Goal: Information Seeking & Learning: Learn about a topic

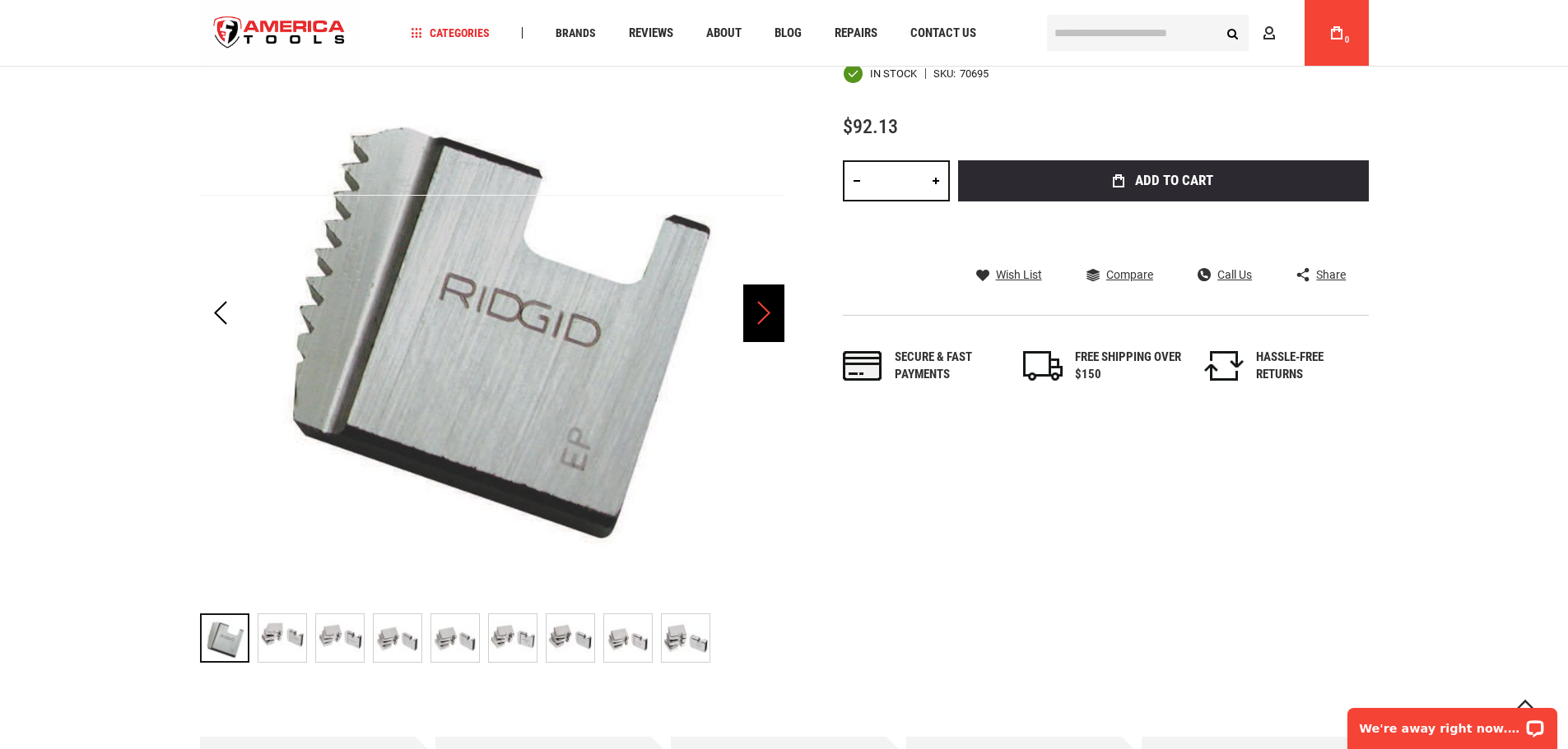
click at [757, 320] on div "Next" at bounding box center [763, 313] width 41 height 57
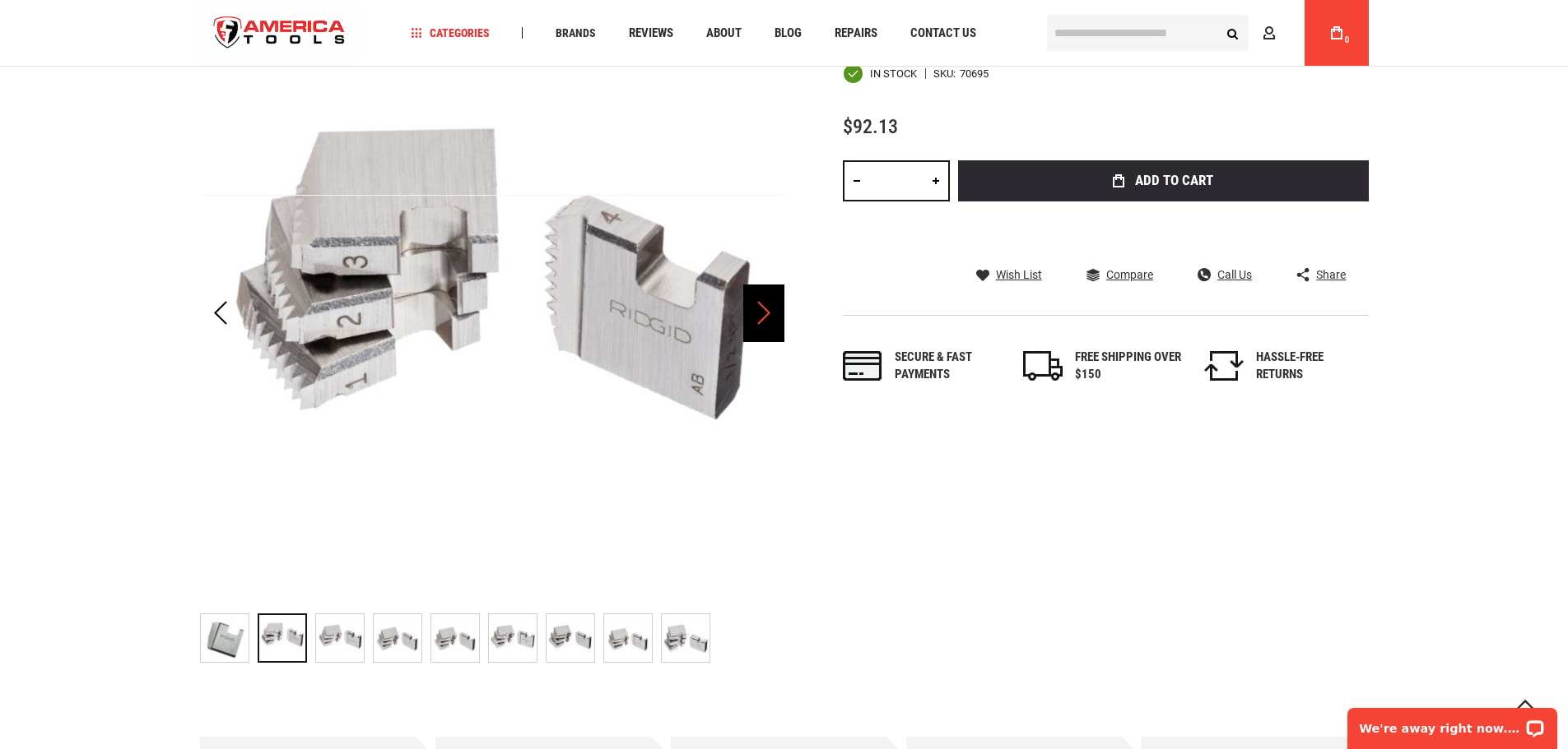
click at [758, 317] on div "Next" at bounding box center [763, 313] width 41 height 57
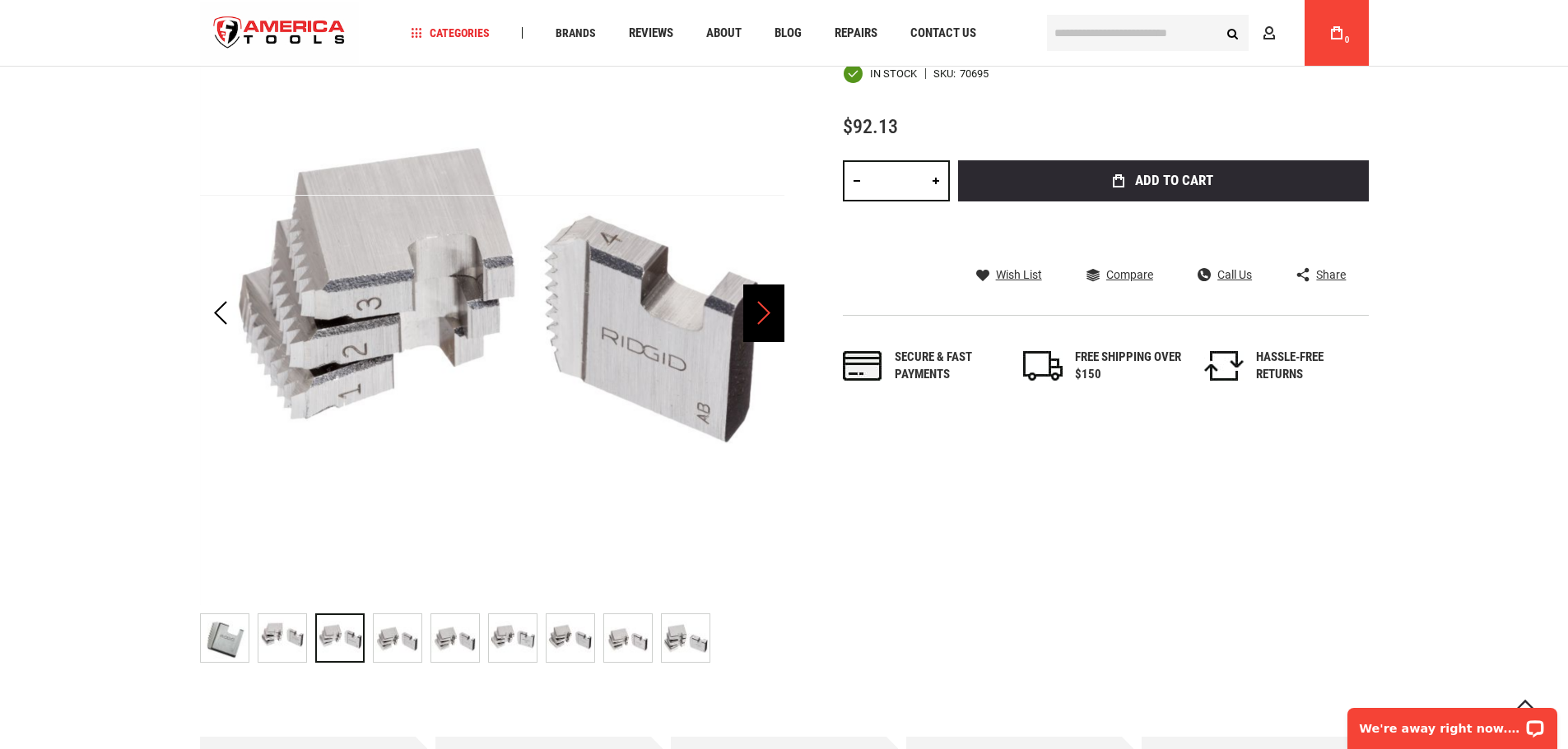
click at [758, 317] on div "Next" at bounding box center [763, 313] width 41 height 57
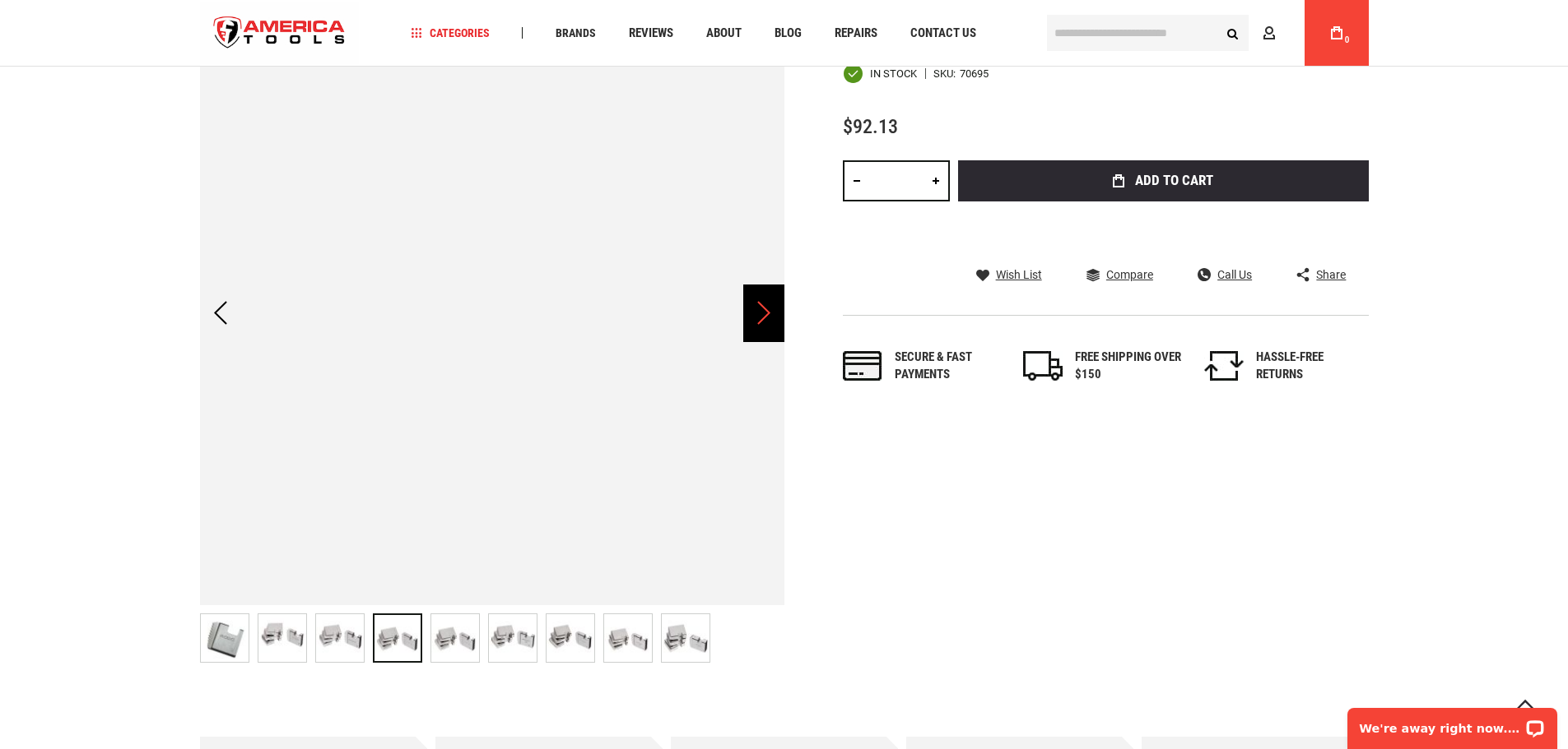
click at [758, 317] on div "Next" at bounding box center [763, 313] width 41 height 57
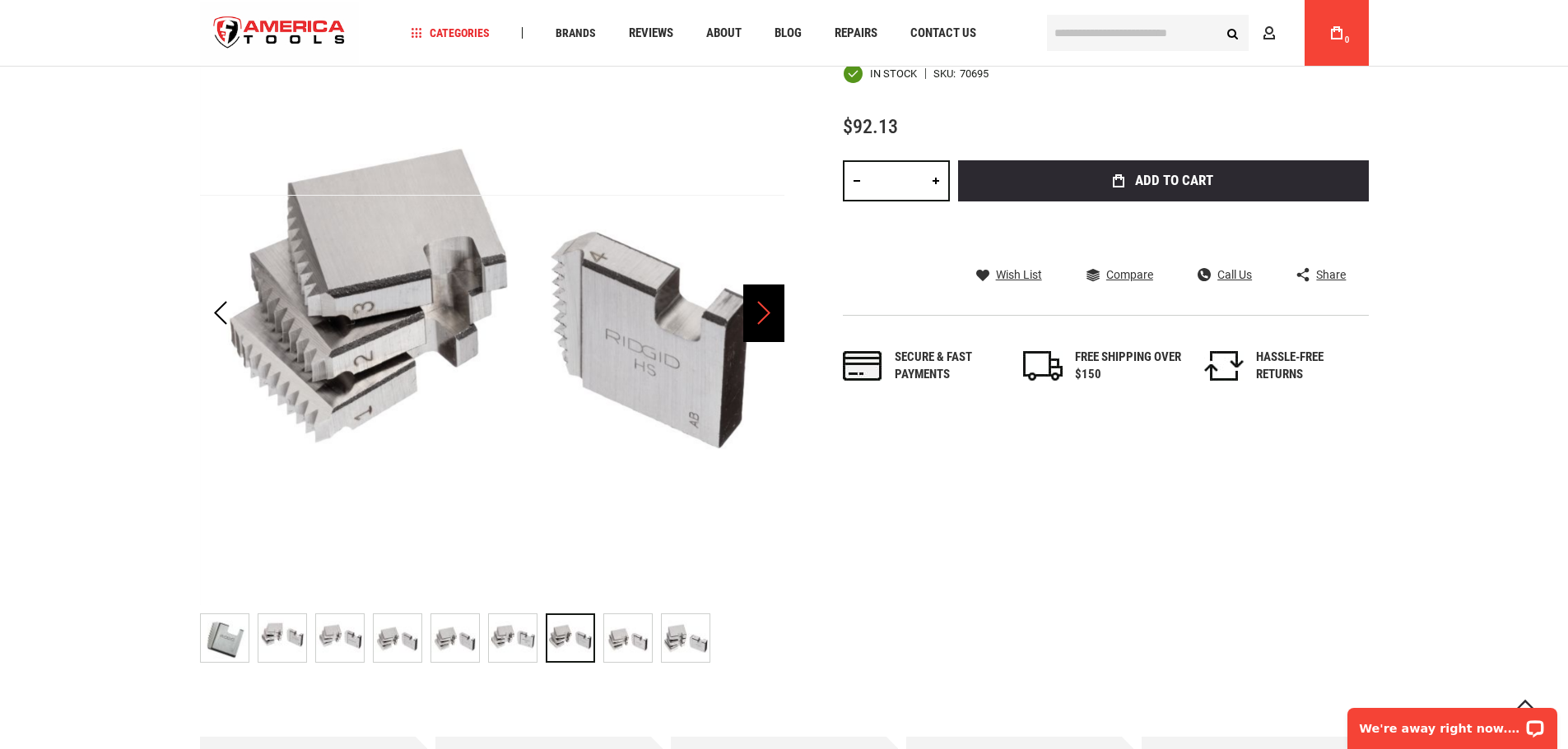
click at [758, 317] on div "Next" at bounding box center [763, 313] width 41 height 57
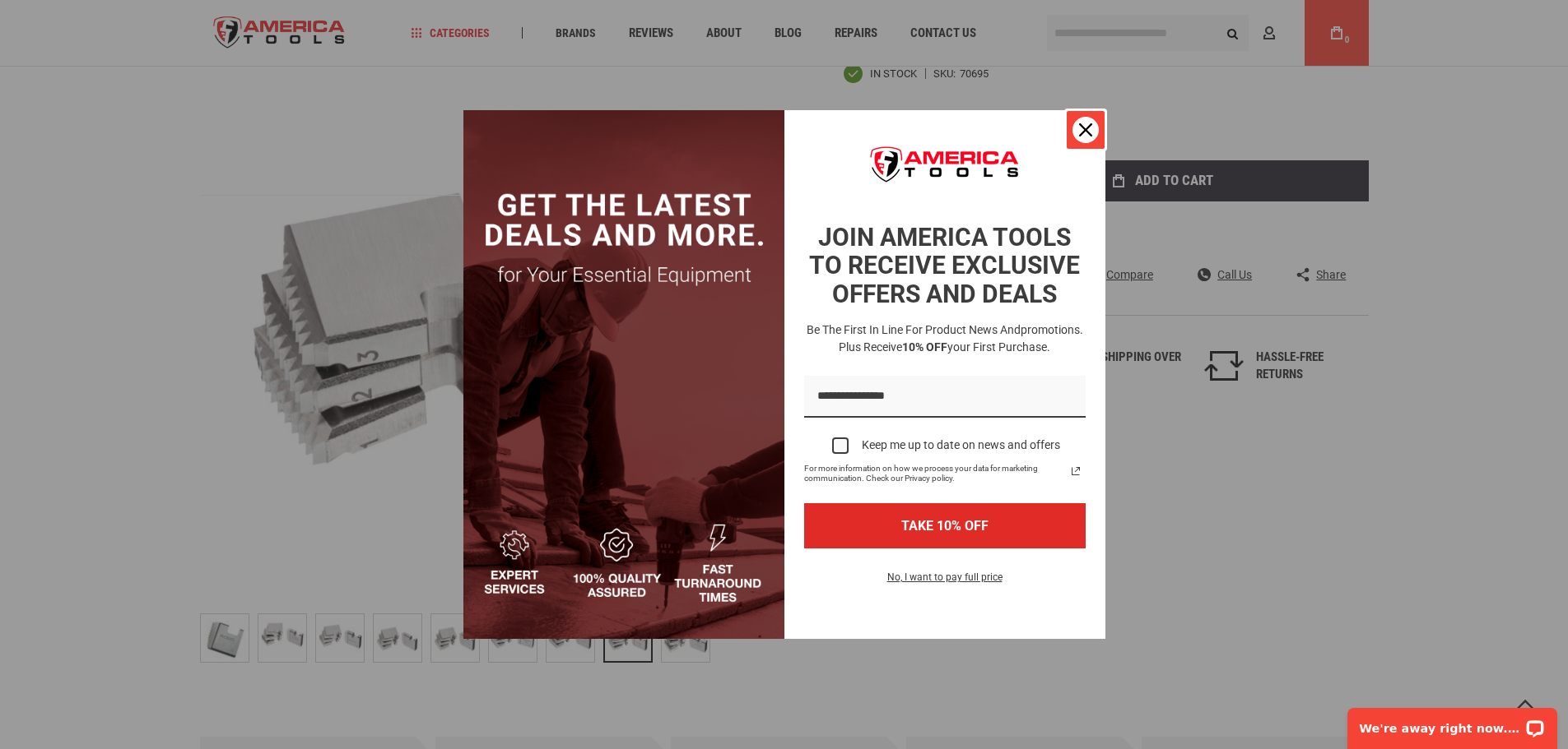
click at [1084, 130] on icon "close icon" at bounding box center [1085, 130] width 13 height 13
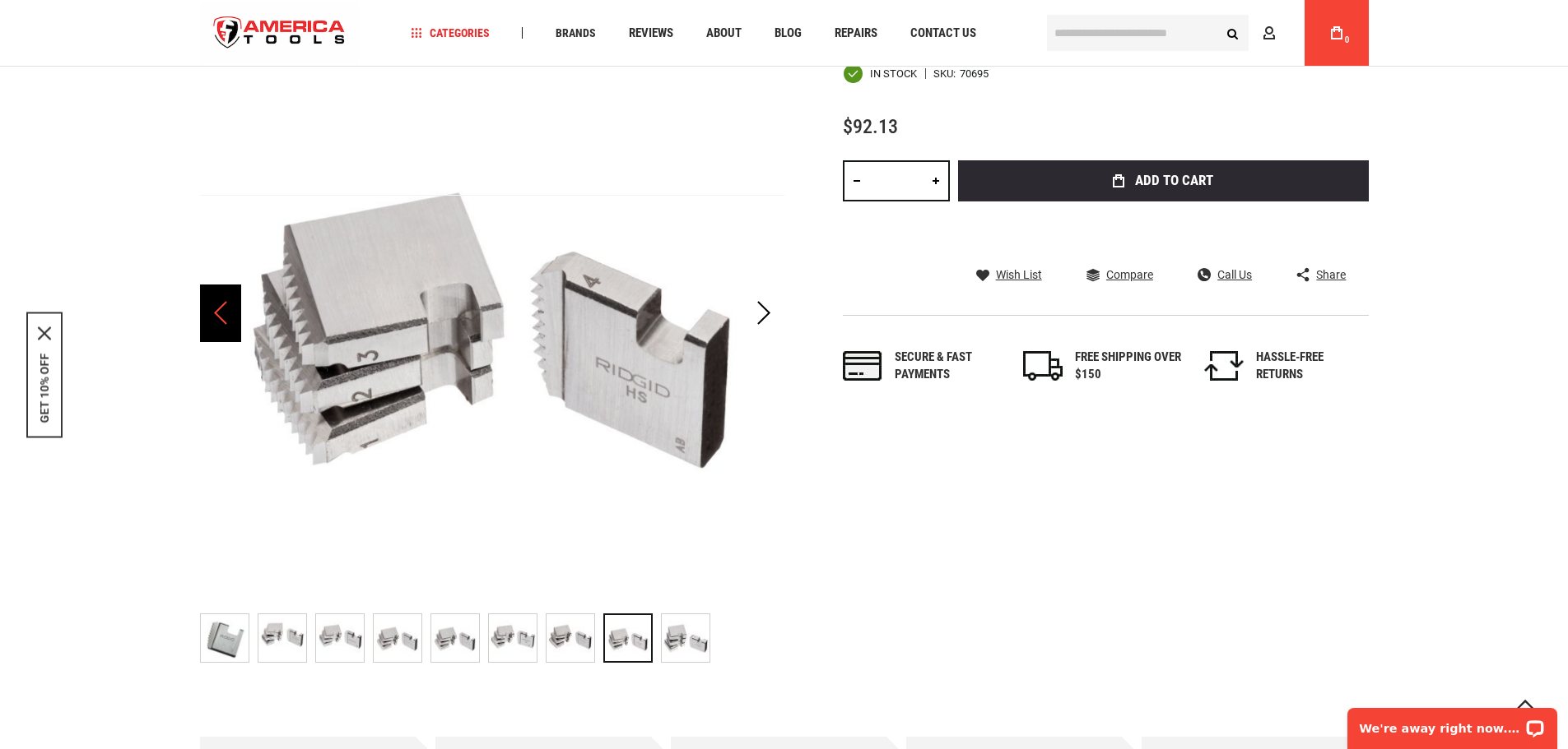
click at [229, 323] on div "Previous" at bounding box center [221, 313] width 41 height 57
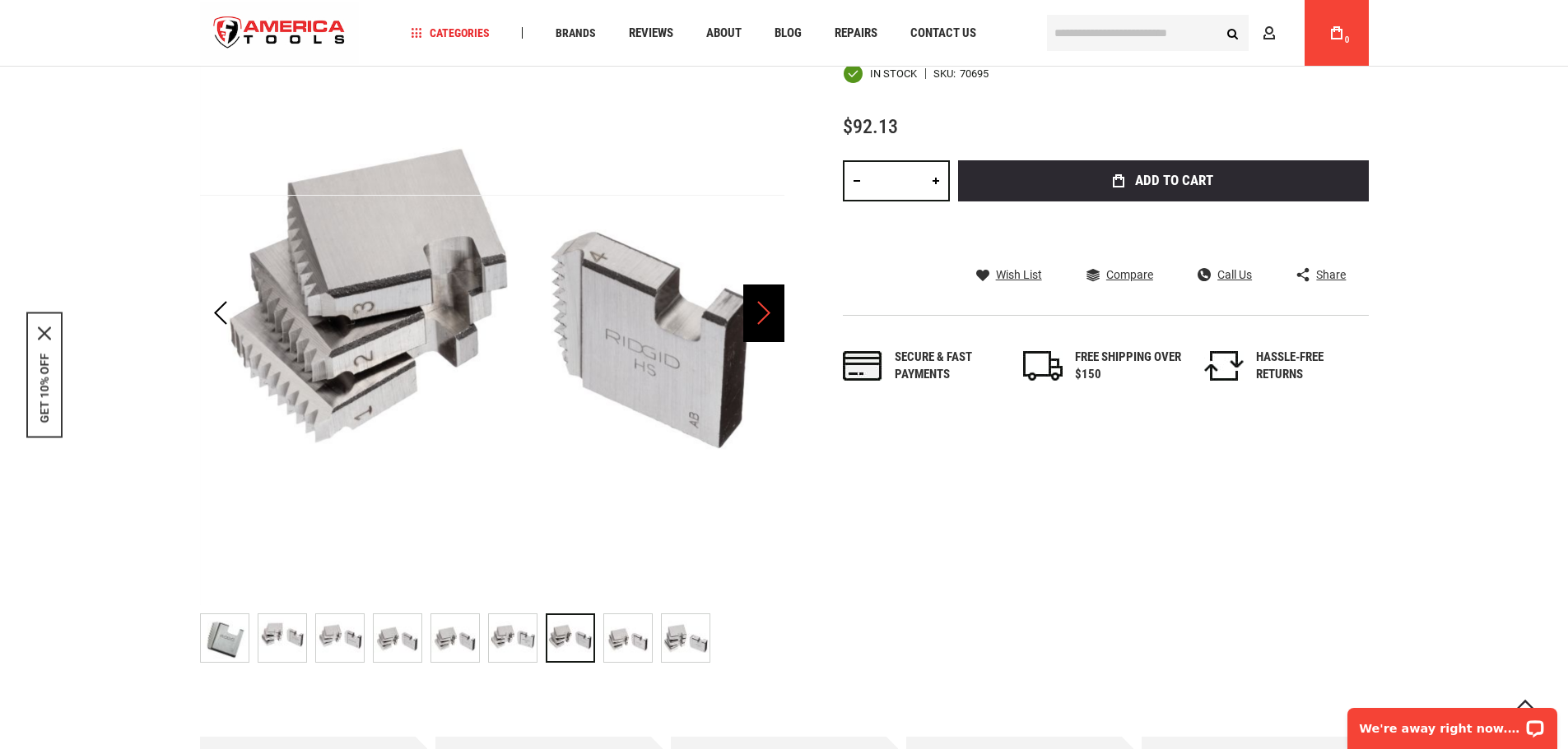
click at [762, 310] on div "Next" at bounding box center [763, 313] width 41 height 57
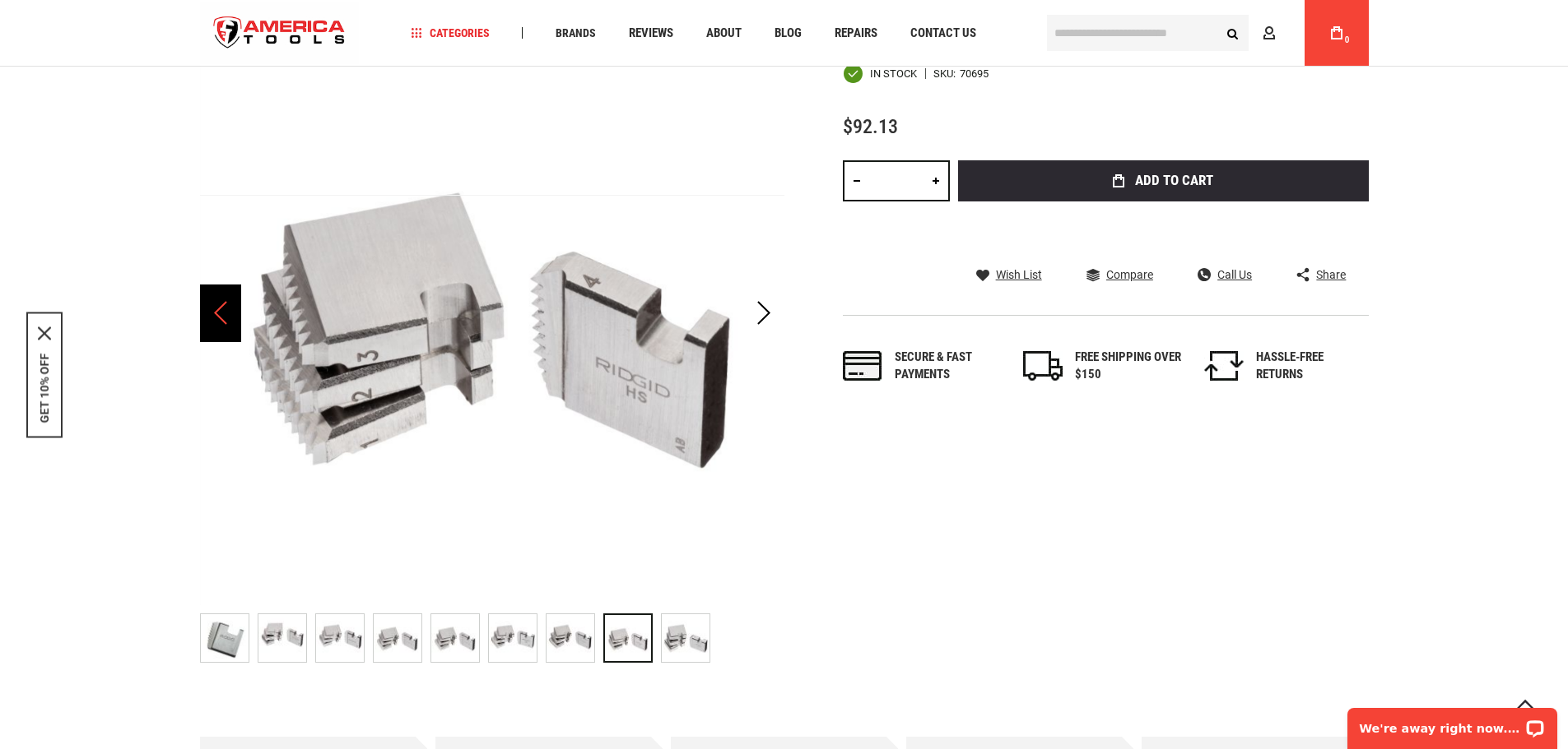
click at [213, 320] on div "Previous" at bounding box center [221, 313] width 41 height 57
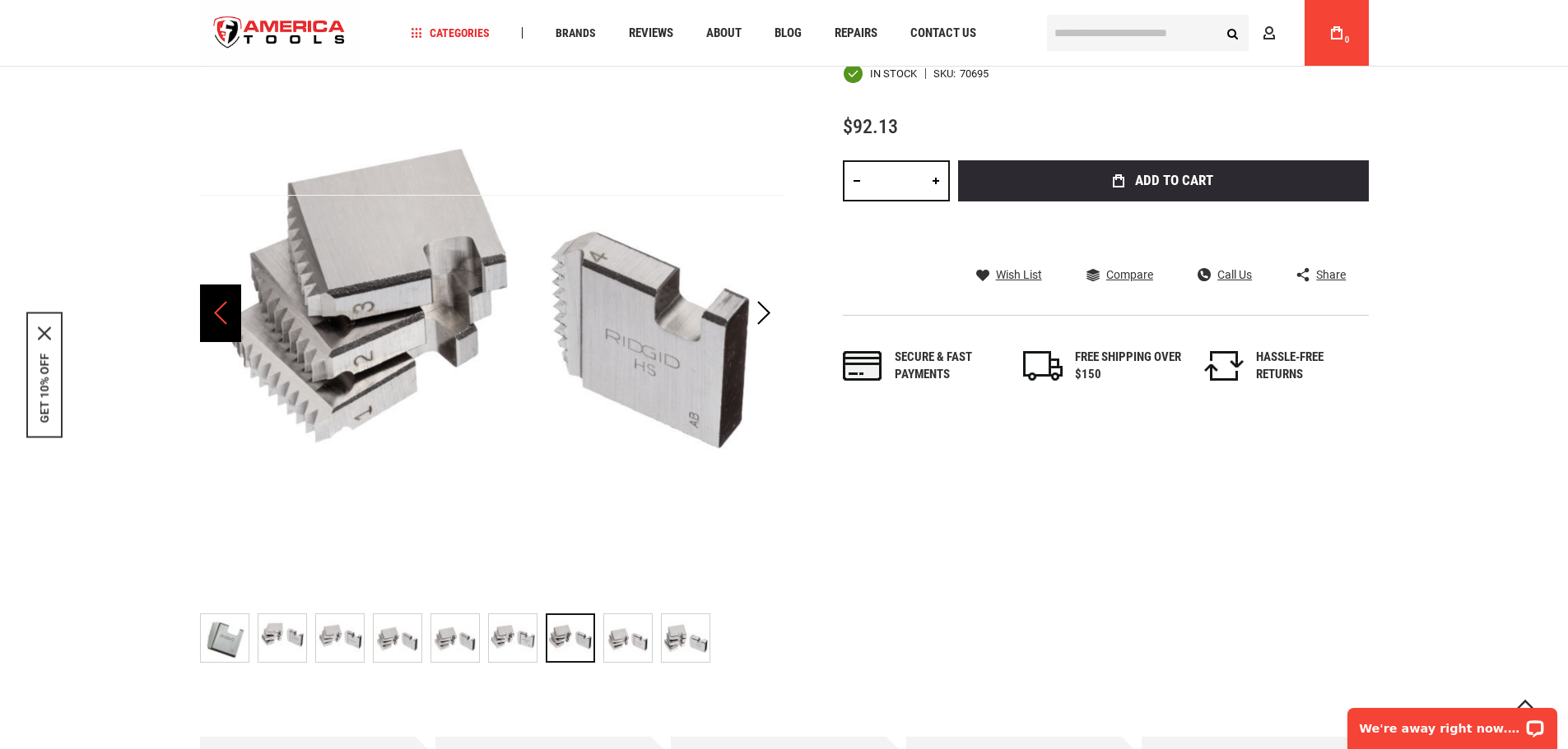
click at [213, 320] on div "Previous" at bounding box center [221, 313] width 41 height 57
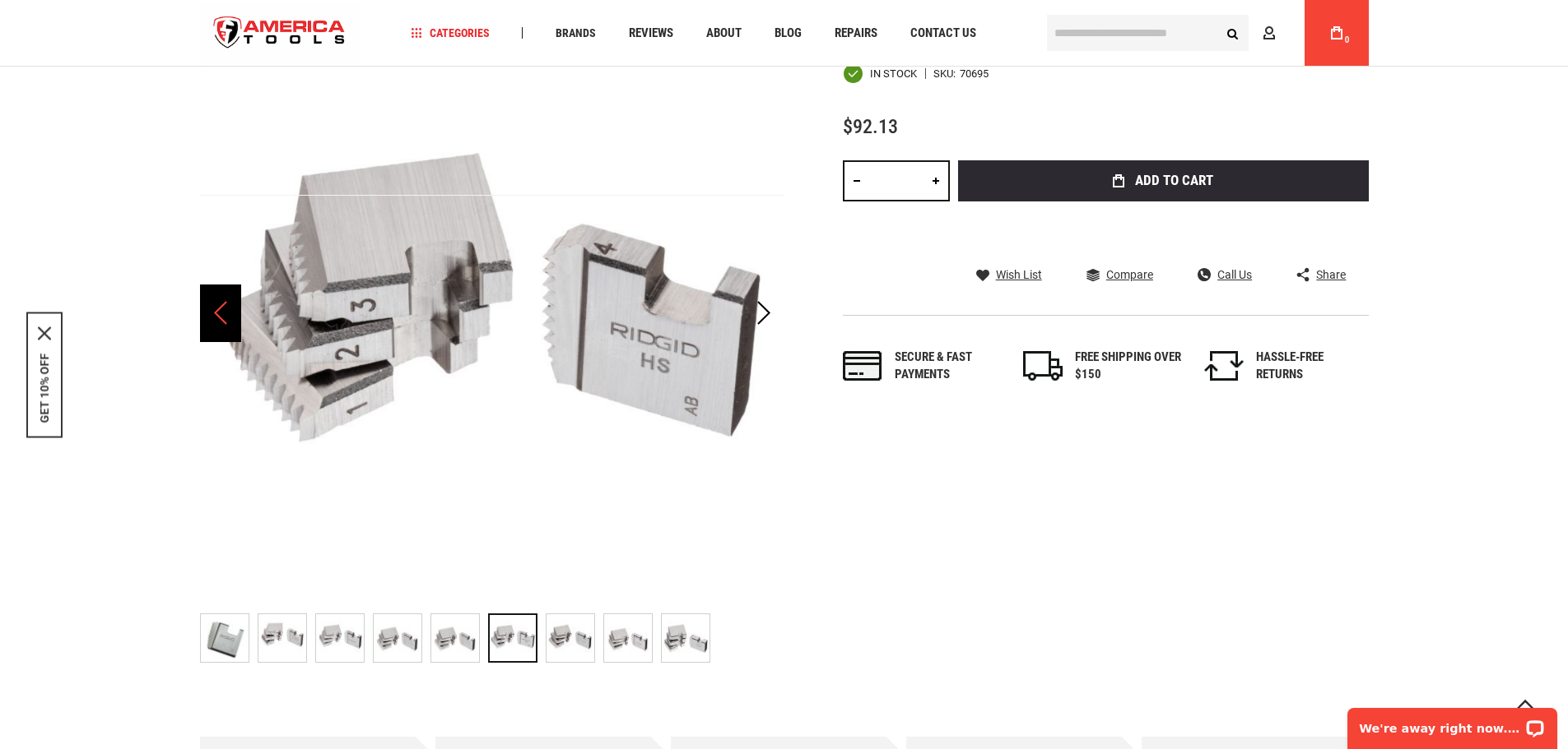
click at [213, 320] on div "Previous" at bounding box center [221, 313] width 41 height 57
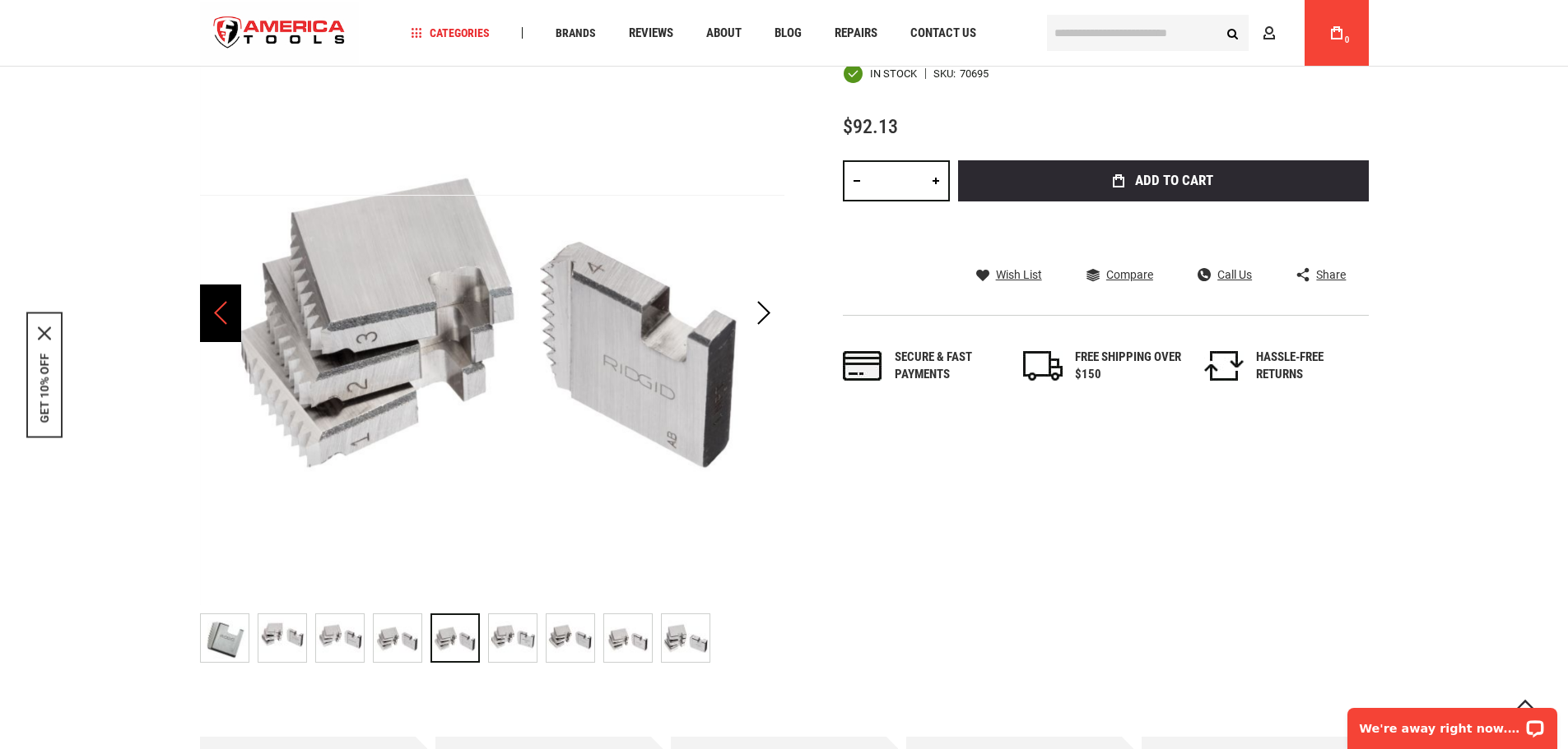
click at [213, 320] on div "Previous" at bounding box center [221, 313] width 41 height 57
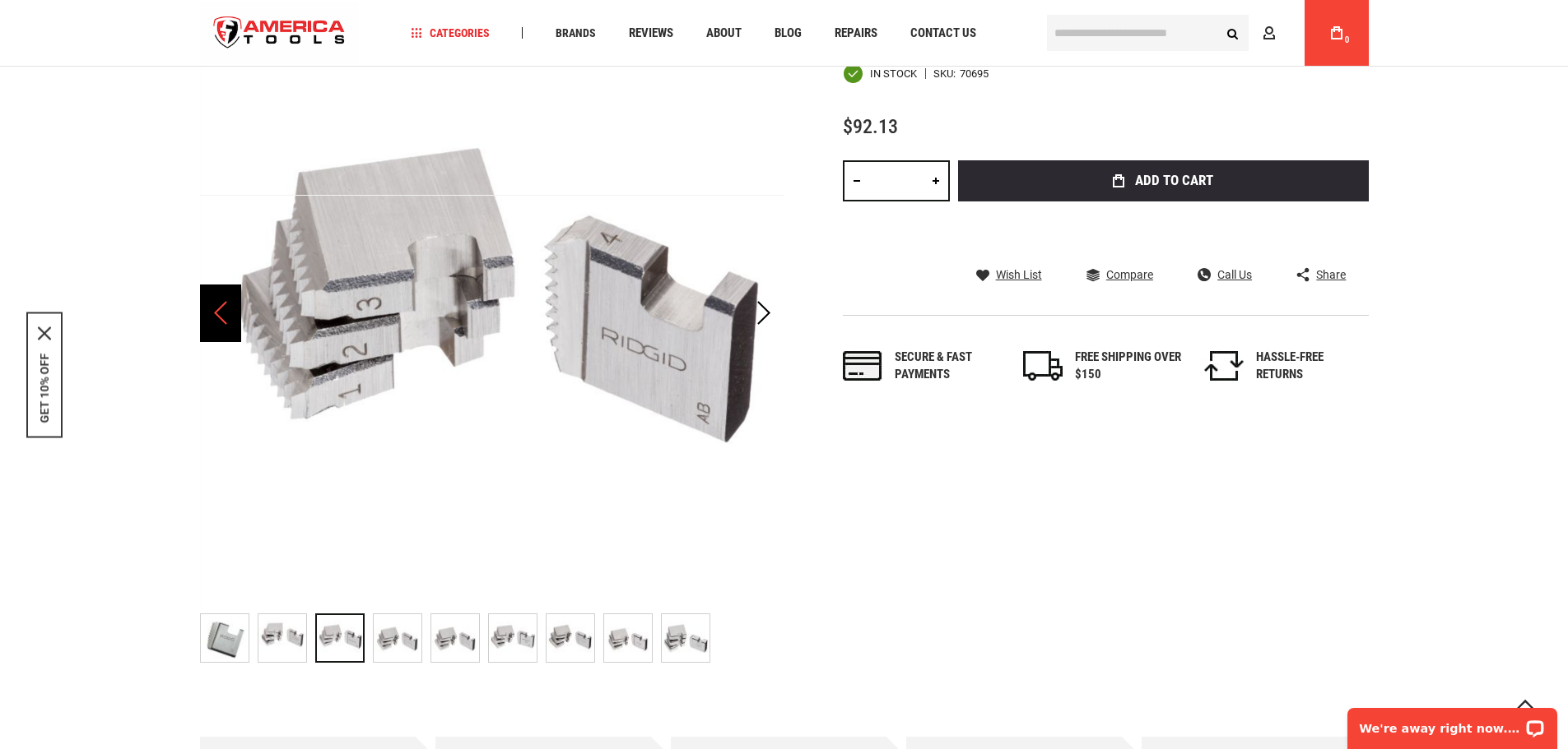
click at [213, 320] on div "Previous" at bounding box center [221, 313] width 41 height 57
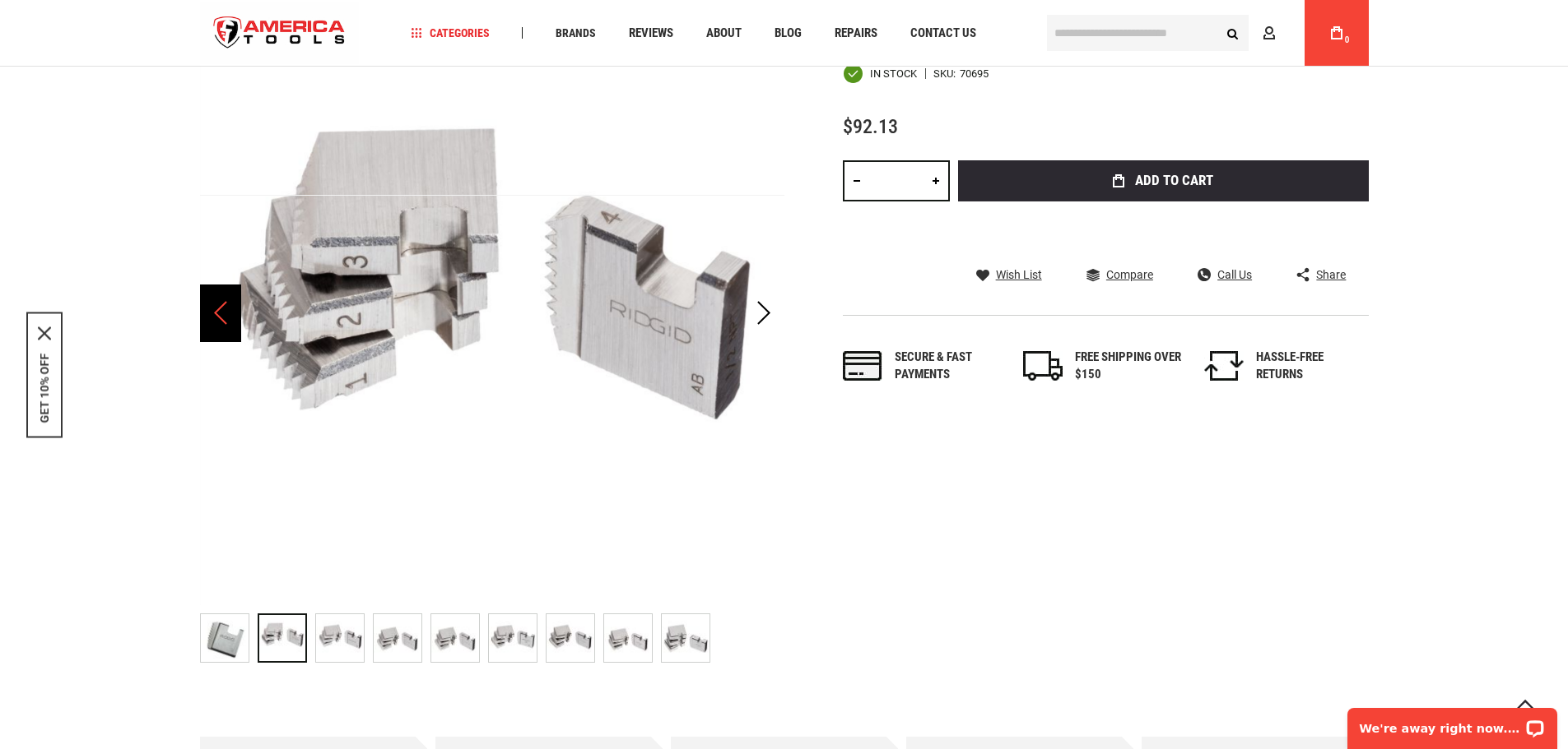
click at [213, 320] on div "Previous" at bounding box center [221, 313] width 41 height 57
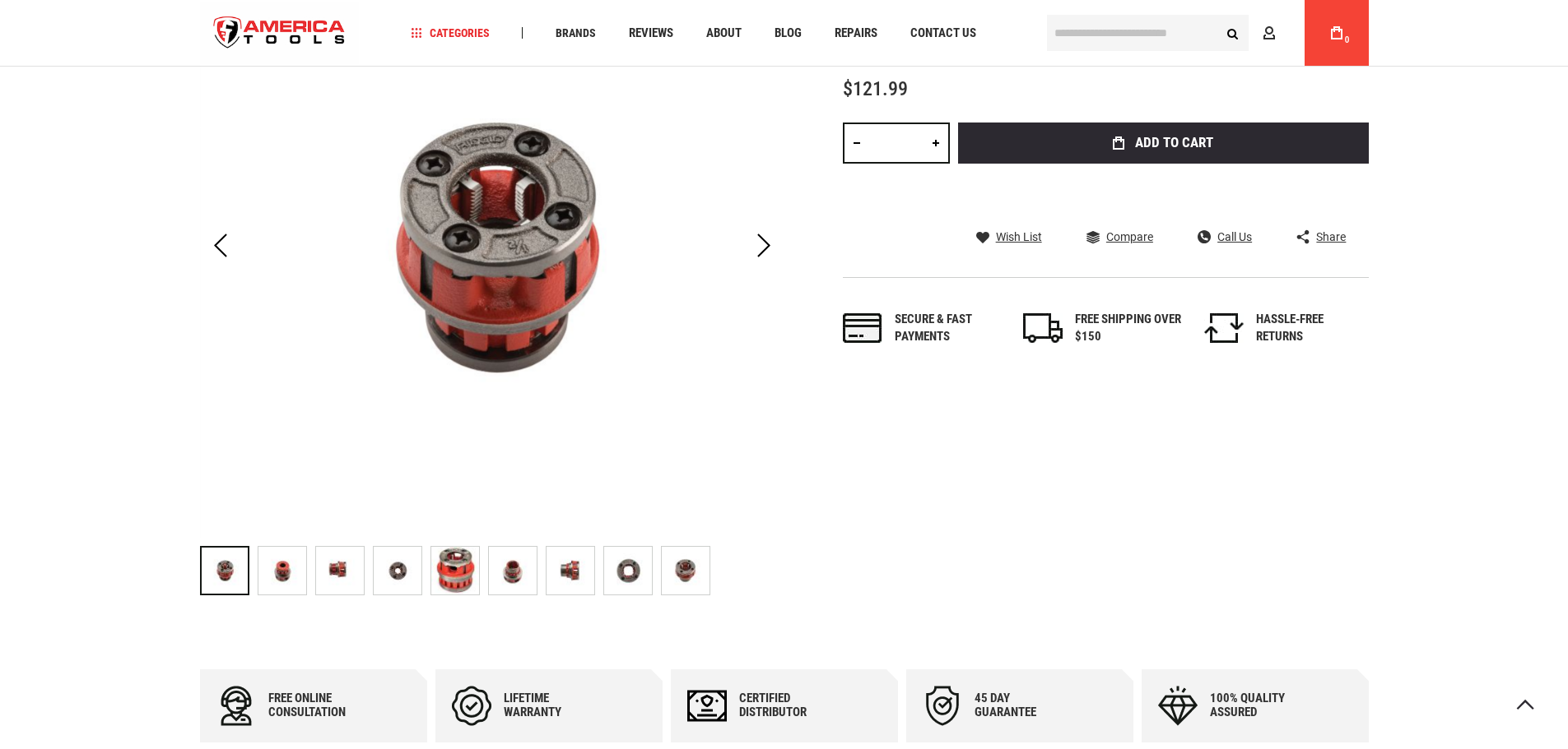
click at [287, 570] on img "RIDGID 36950 Die Heads Manual Threaders Model OO-R" at bounding box center [282, 571] width 48 height 48
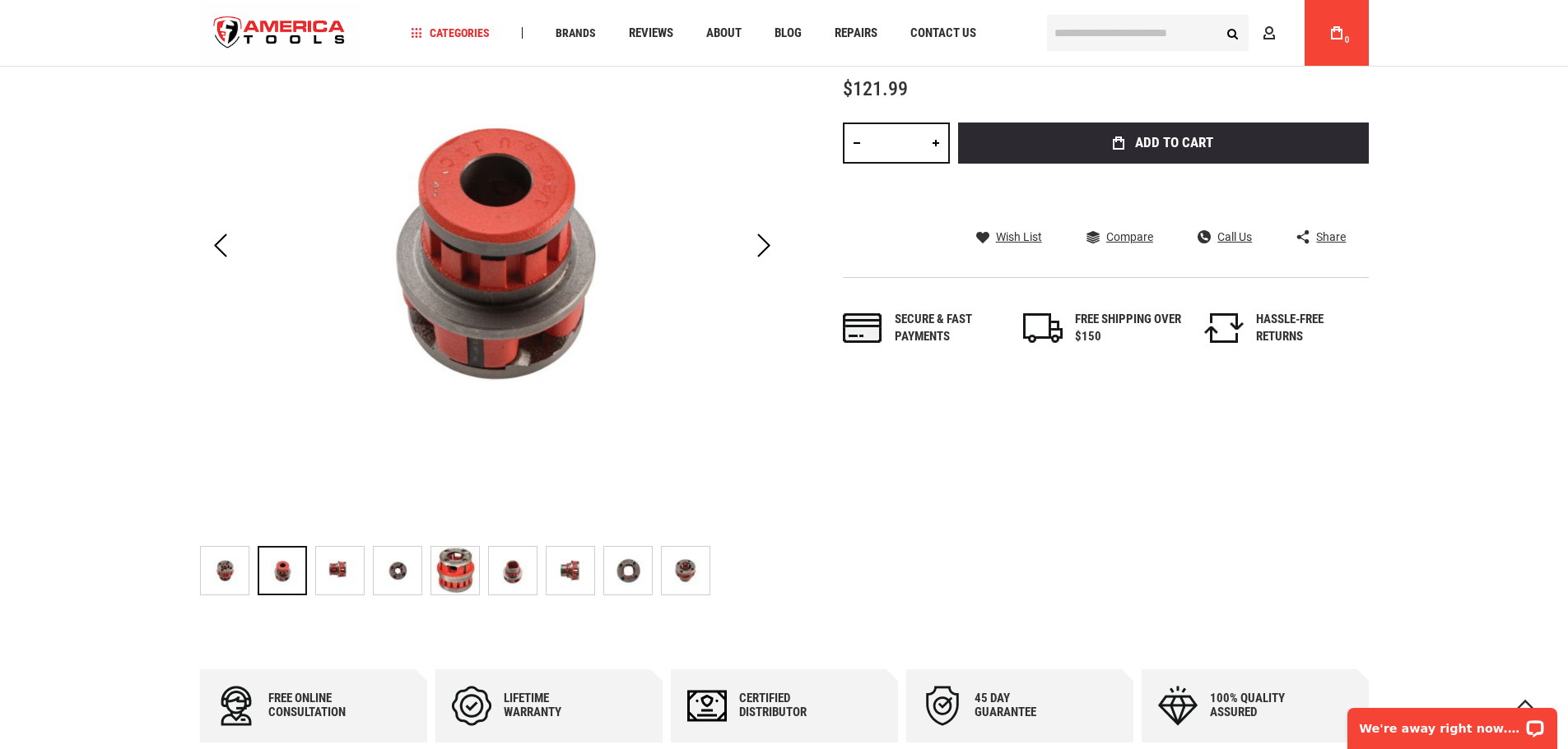
click at [349, 573] on img "RIDGID 36950 Die Heads Manual Threaders Model OO-R" at bounding box center [340, 571] width 48 height 48
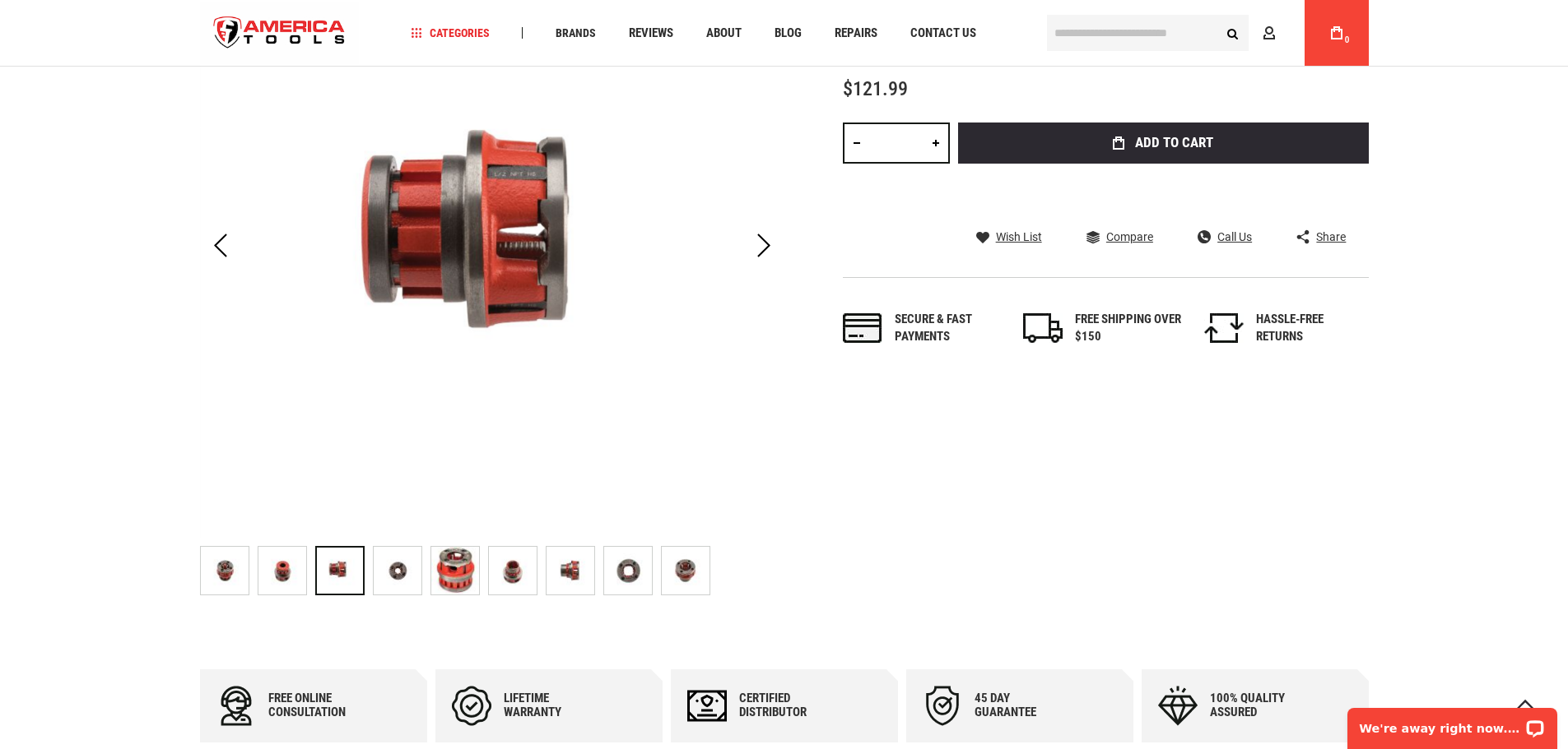
click at [399, 584] on img "RIDGID 36950 Die Heads Manual Threaders Model OO-R" at bounding box center [397, 571] width 48 height 48
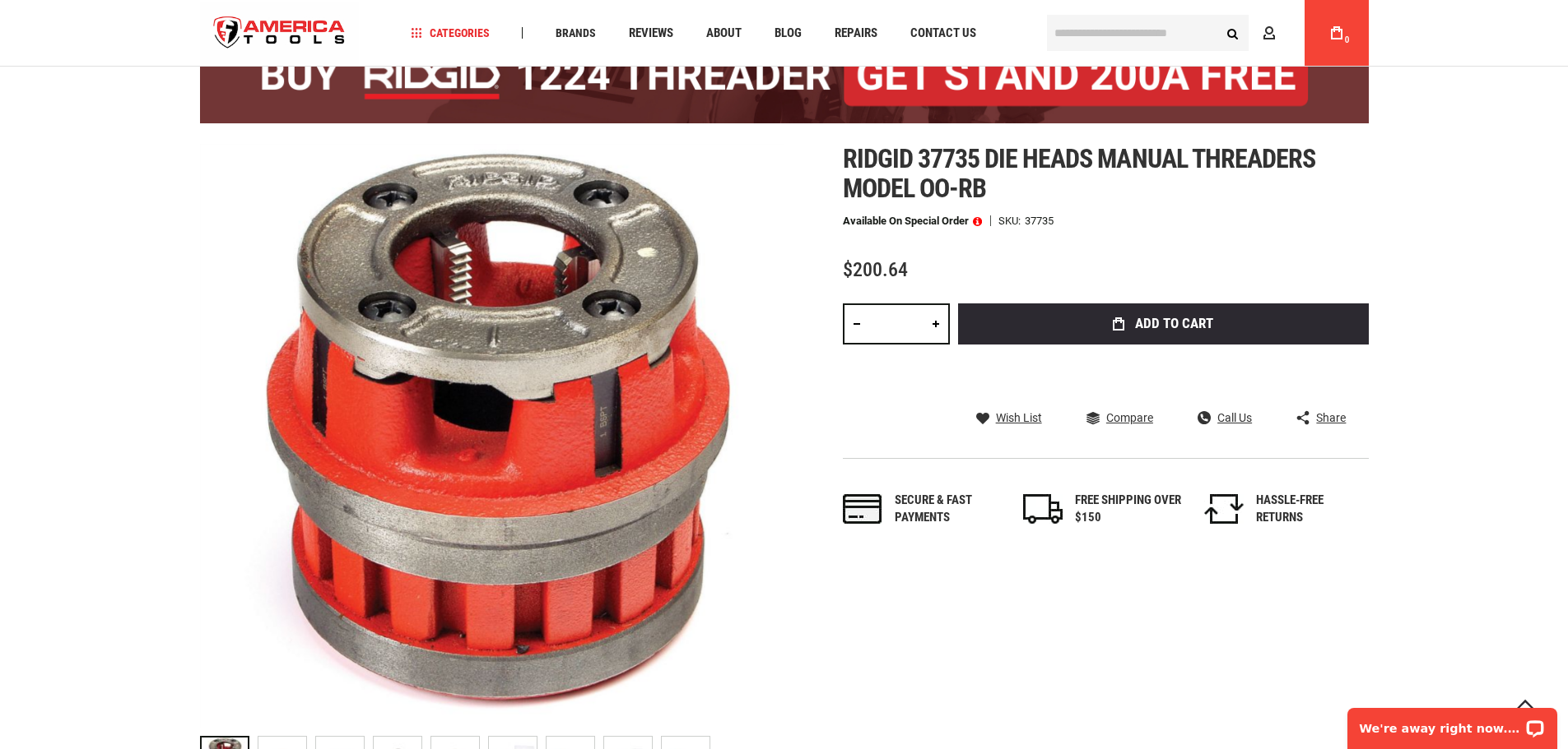
scroll to position [83, 0]
